Goal: Task Accomplishment & Management: Manage account settings

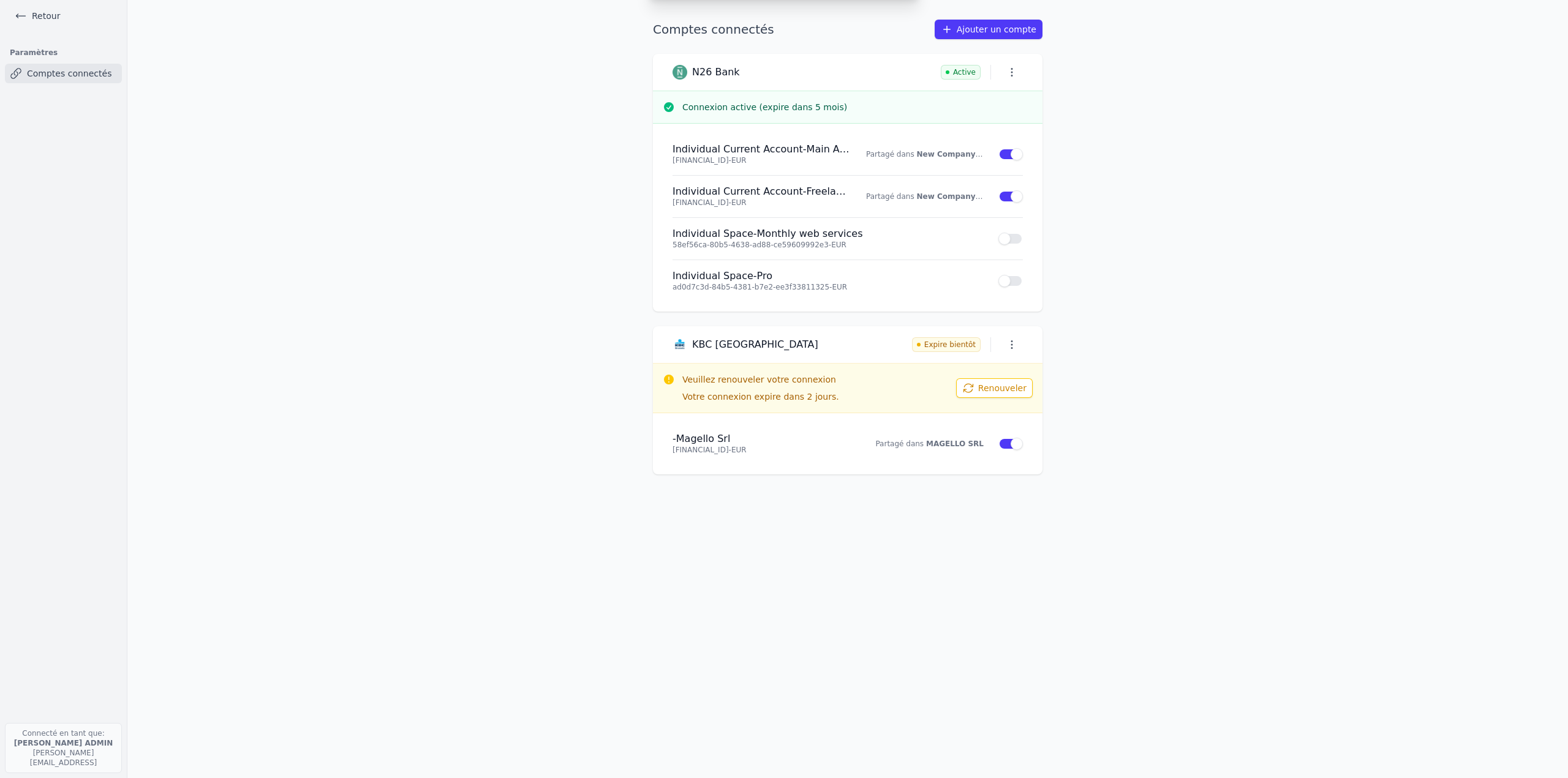
click at [25, 14] on div "Ajouter un compte Sélectionnez votre institution et autorisez le partage ABN AM…" at bounding box center [784, 389] width 1568 height 778
click at [25, 14] on icon at bounding box center [20, 16] width 12 height 12
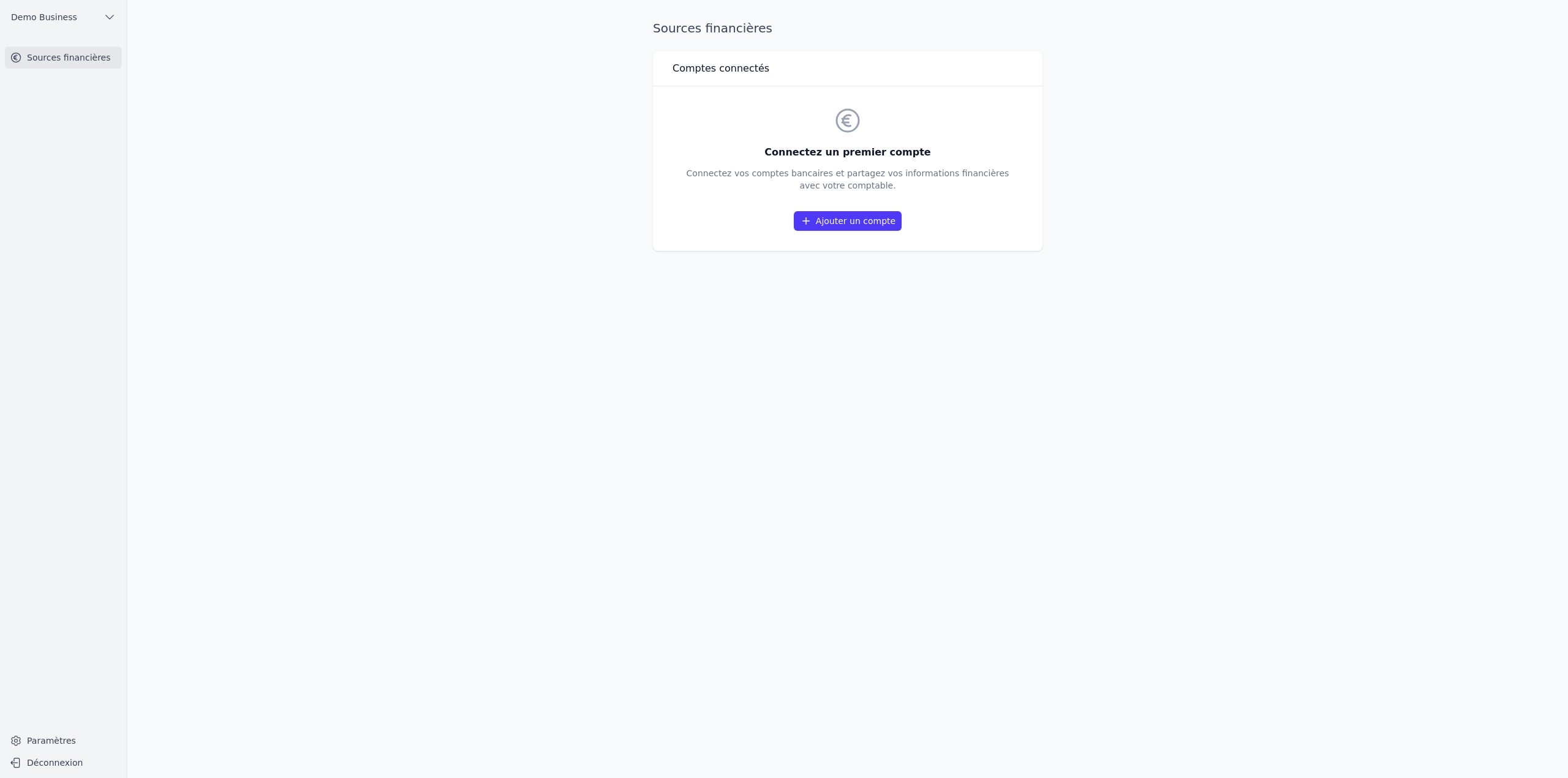
click at [49, 19] on span "Demo Business" at bounding box center [44, 16] width 66 height 12
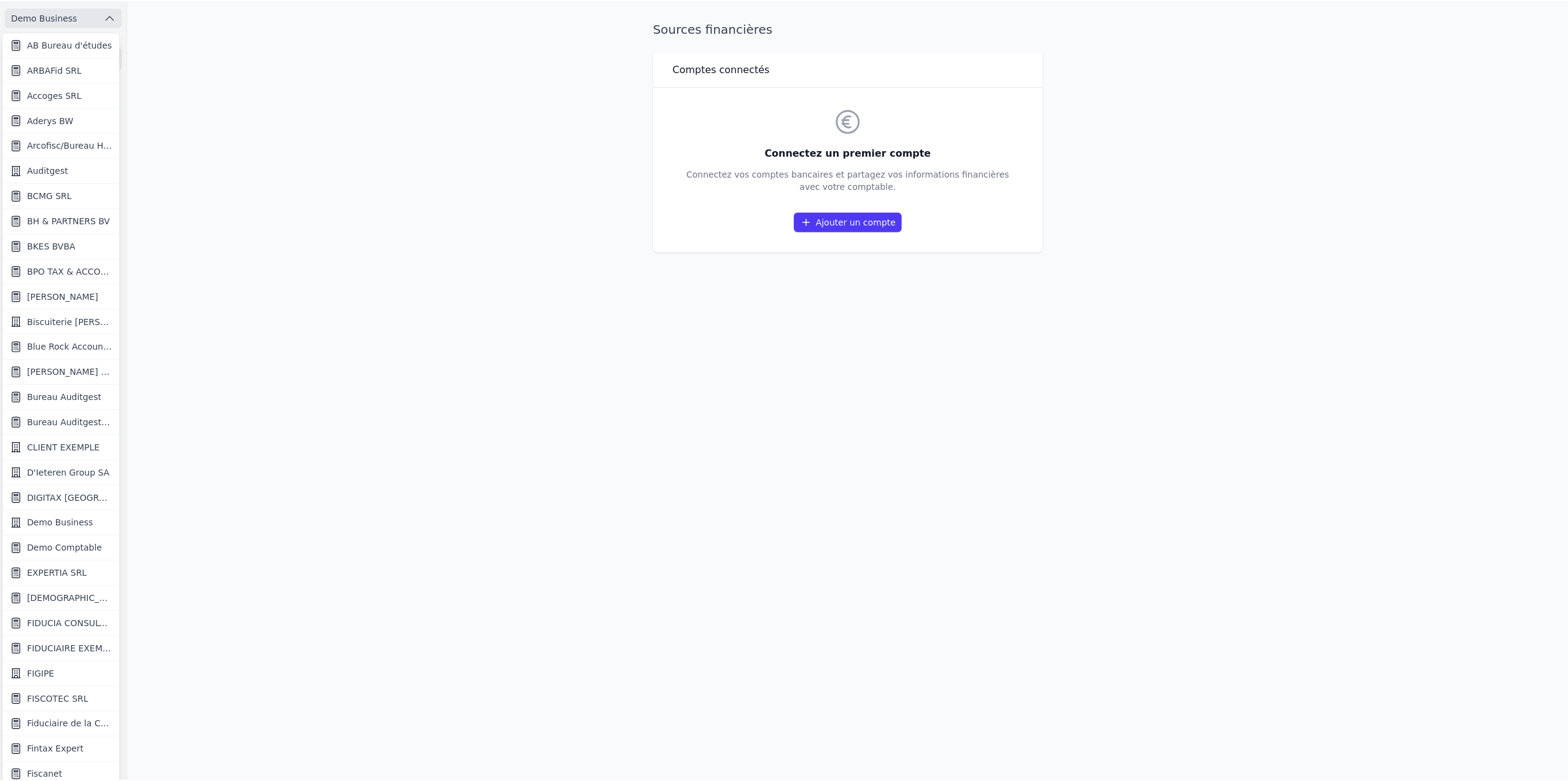
scroll to position [2, 0]
click at [50, 21] on div at bounding box center [784, 390] width 1568 height 781
